Goal: Transaction & Acquisition: Purchase product/service

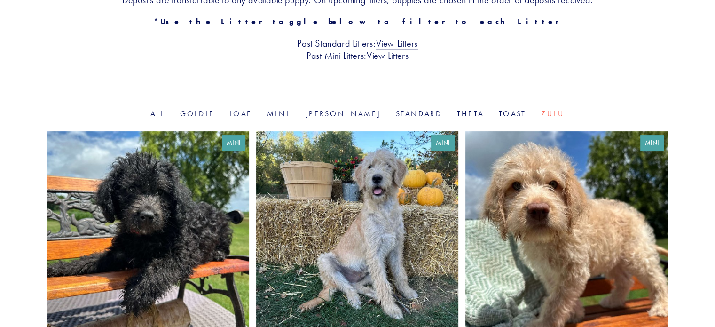
scroll to position [329, 0]
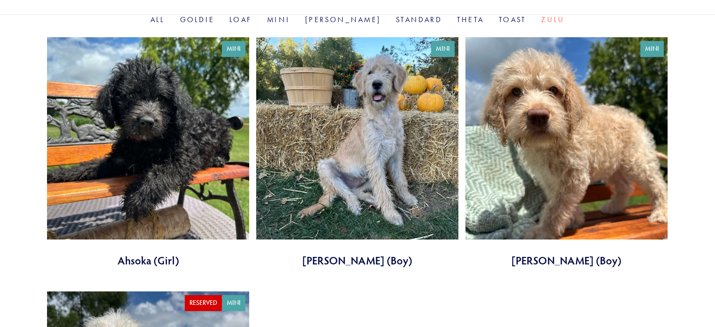
click at [588, 184] on link at bounding box center [567, 152] width 202 height 230
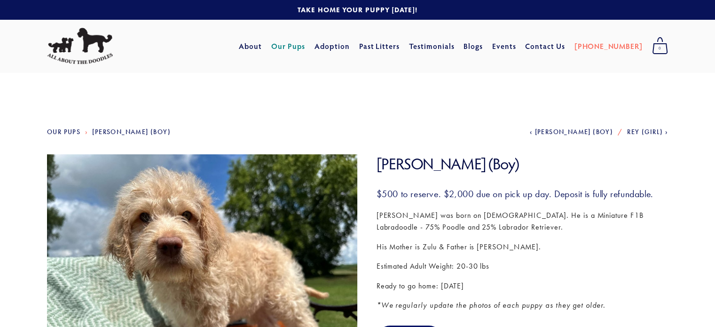
click at [306, 46] on link "Our Pups" at bounding box center [288, 46] width 34 height 17
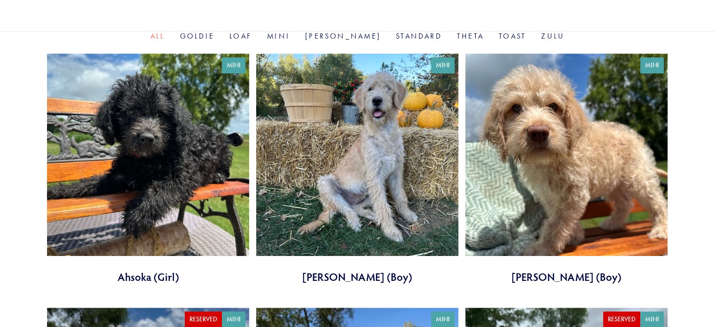
scroll to position [329, 0]
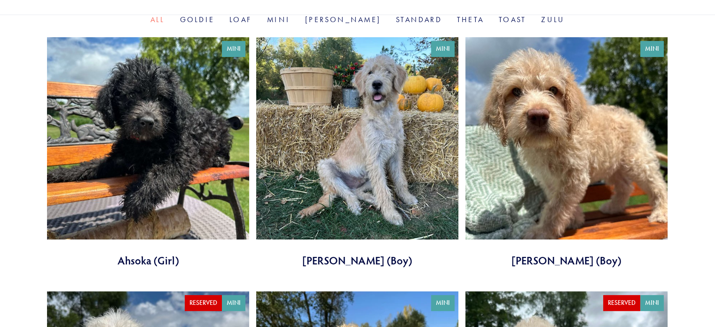
click at [134, 135] on link at bounding box center [148, 152] width 202 height 230
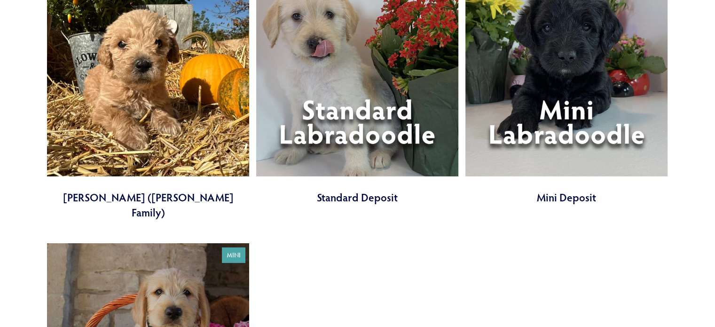
scroll to position [2963, 0]
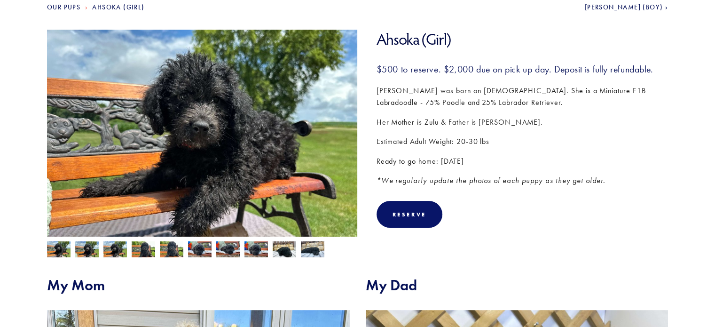
scroll to position [94, 0]
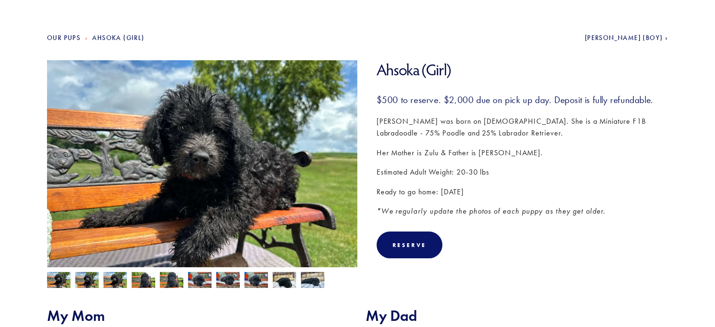
click at [649, 175] on p "Estimated Adult Weight: 20-30 lbs" at bounding box center [523, 172] width 292 height 12
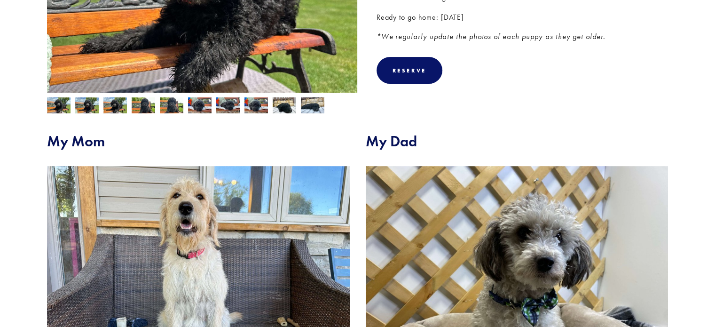
scroll to position [149, 0]
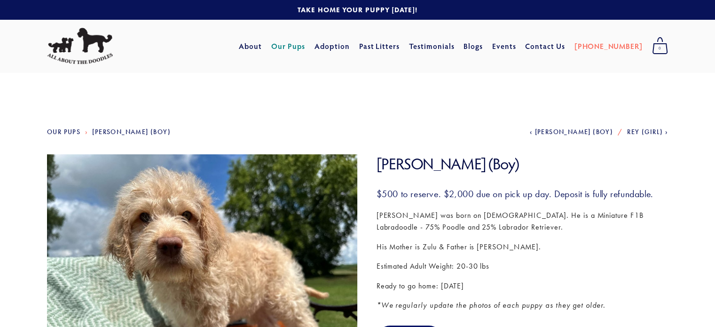
scroll to position [47, 0]
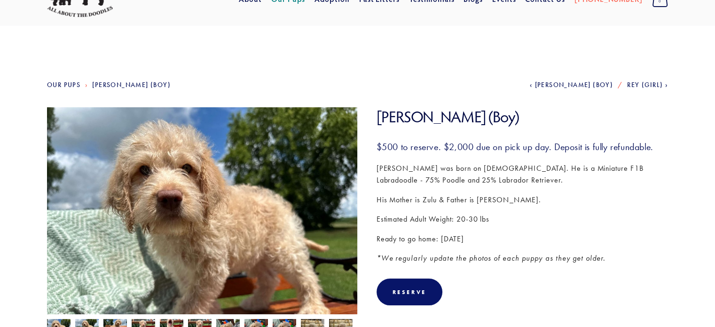
click at [656, 231] on div "$500 to reserve. $2,000 due on pick up day. Deposit is fully refundable. [PERSO…" at bounding box center [523, 203] width 292 height 124
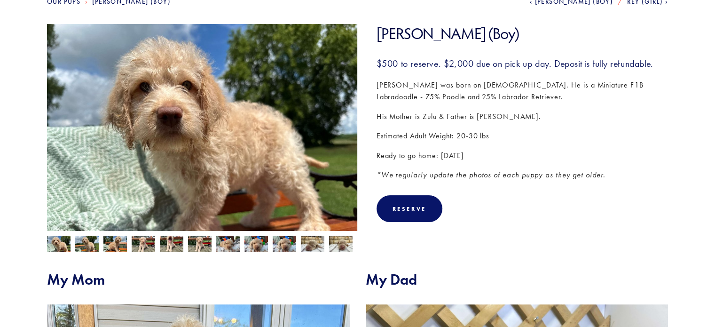
scroll to position [94, 0]
